Goal: Find specific page/section: Find specific page/section

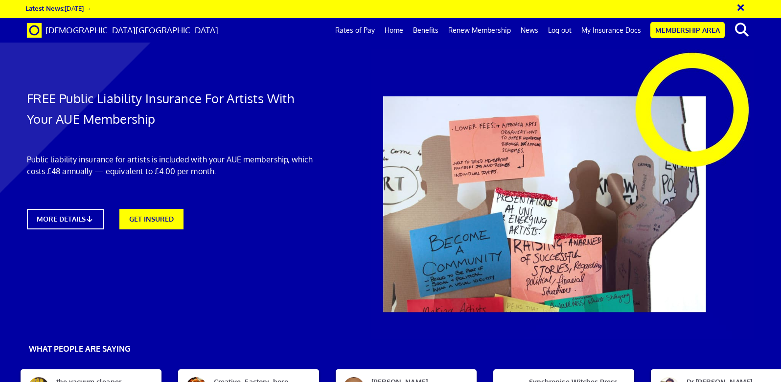
scroll to position [0, 8]
click at [658, 28] on link "Membership Area" at bounding box center [688, 30] width 74 height 16
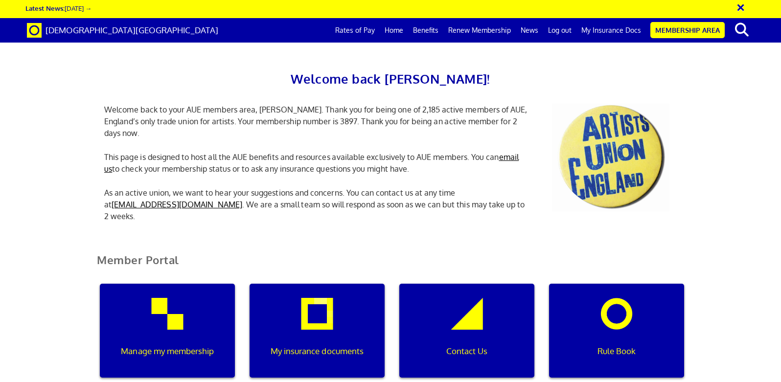
scroll to position [0, 3]
click at [311, 311] on div "My insurance documents" at bounding box center [317, 331] width 135 height 94
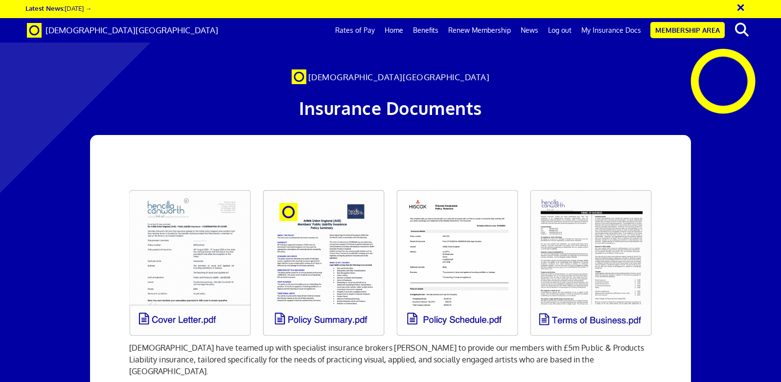
scroll to position [0, 8]
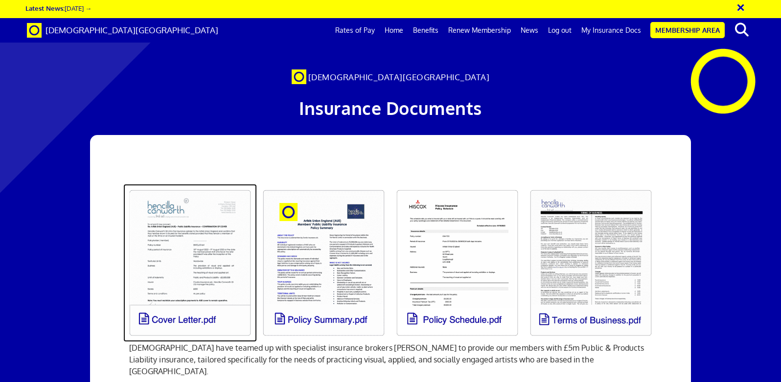
click at [186, 237] on link at bounding box center [190, 263] width 134 height 158
